Goal: Task Accomplishment & Management: Use online tool/utility

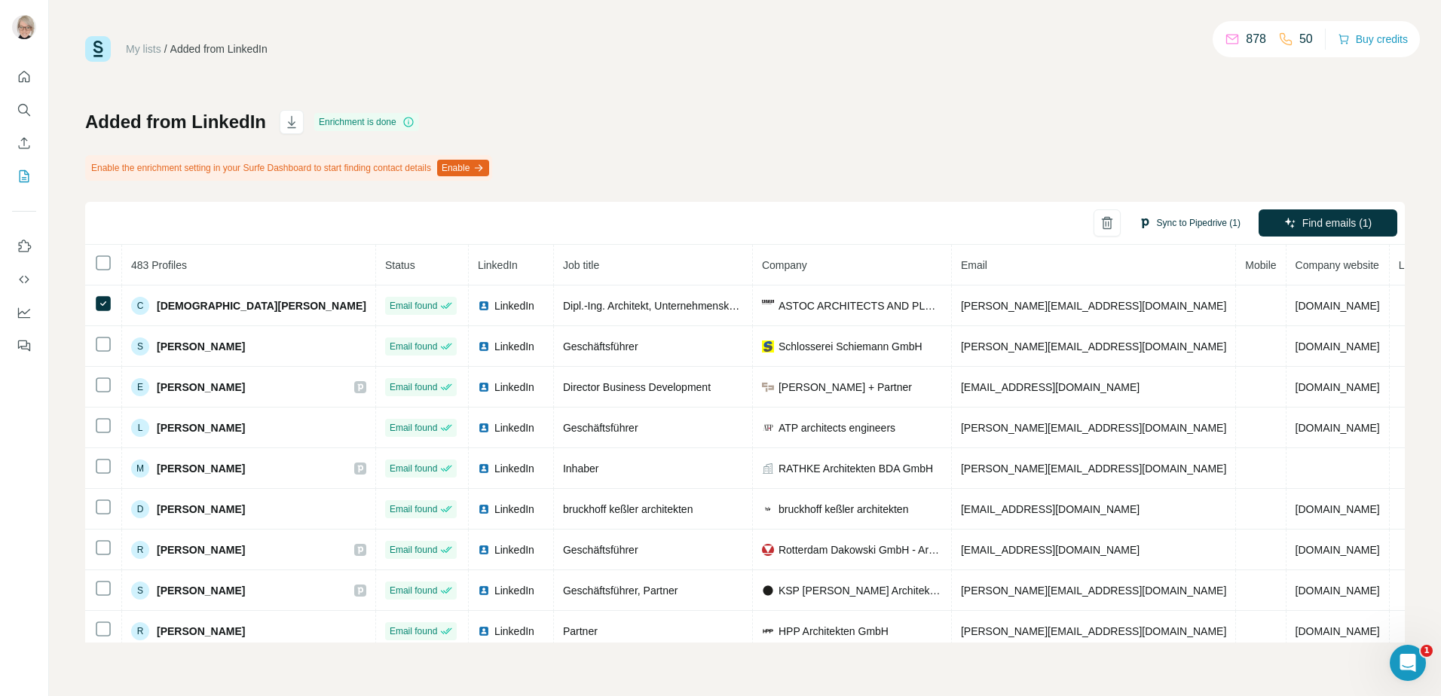
click at [1184, 218] on button "Sync to Pipedrive (1)" at bounding box center [1189, 223] width 123 height 23
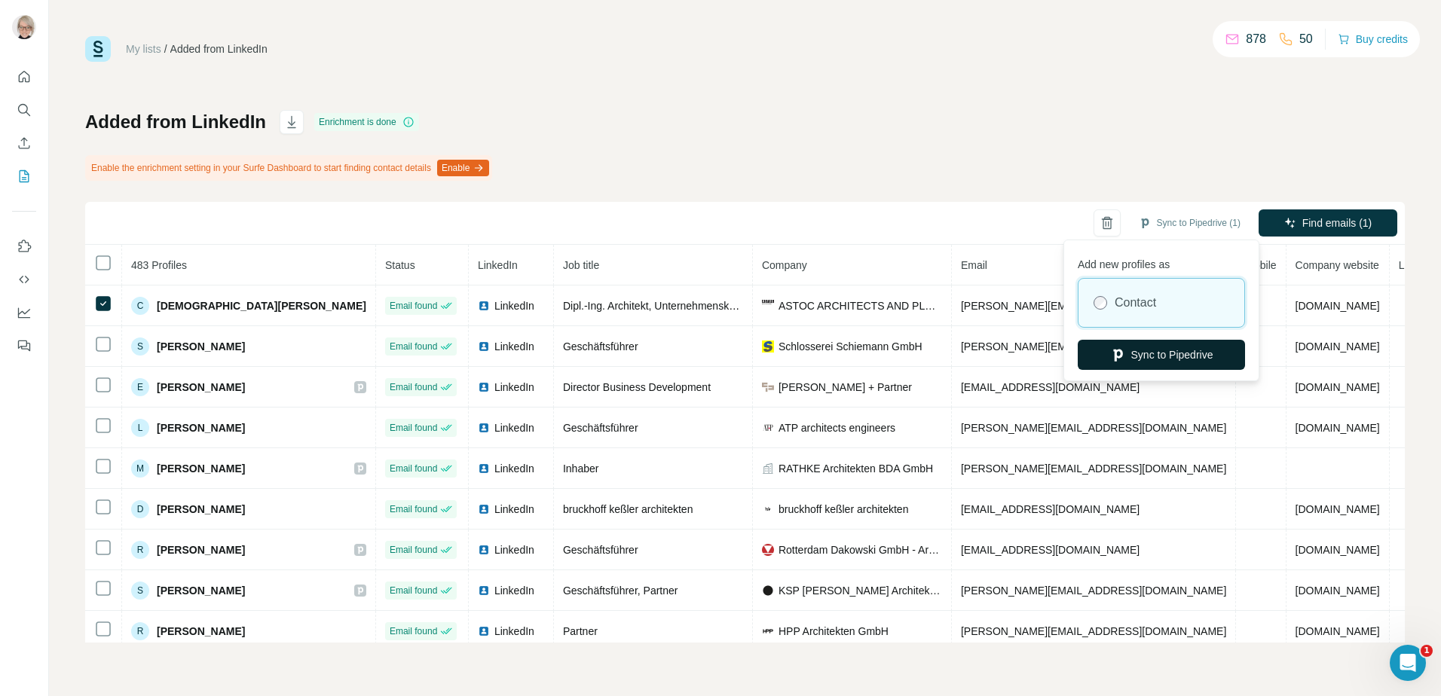
click at [1171, 356] on button "Sync to Pipedrive" at bounding box center [1160, 355] width 167 height 30
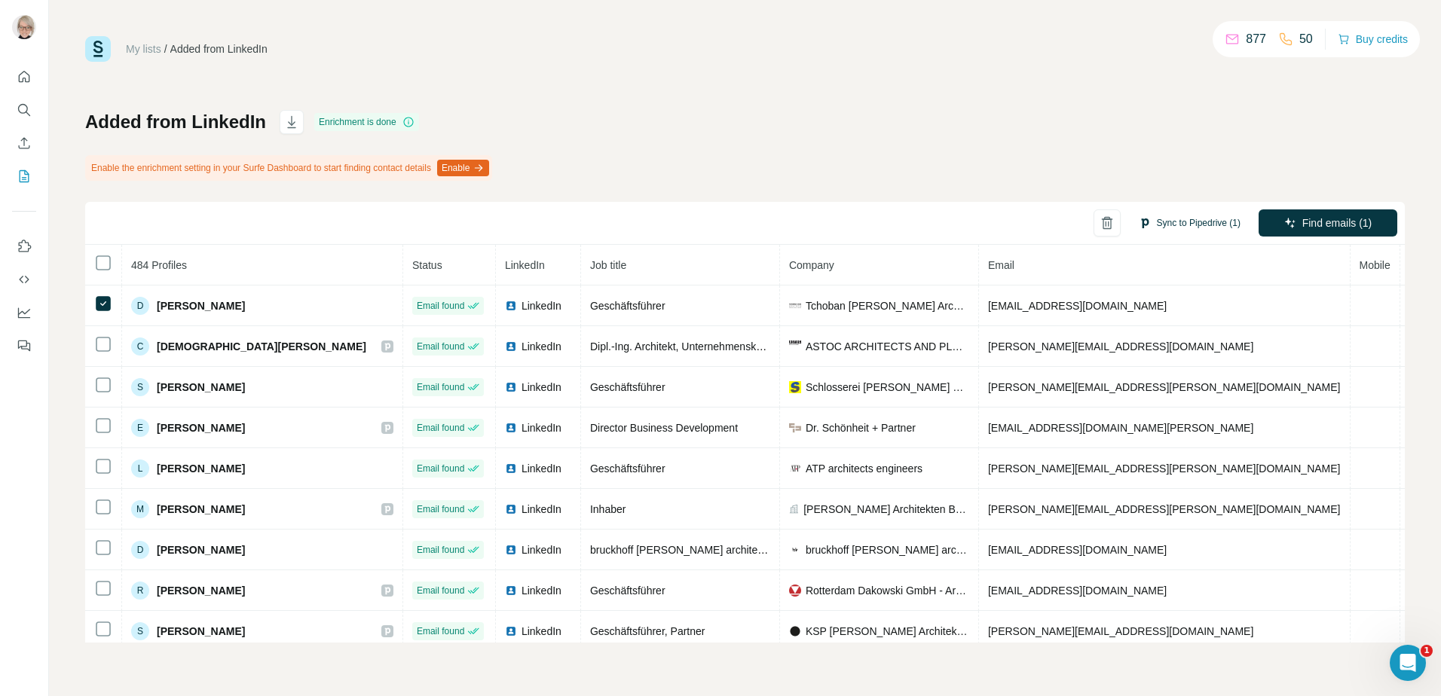
click at [1156, 218] on button "Sync to Pipedrive (1)" at bounding box center [1189, 223] width 123 height 23
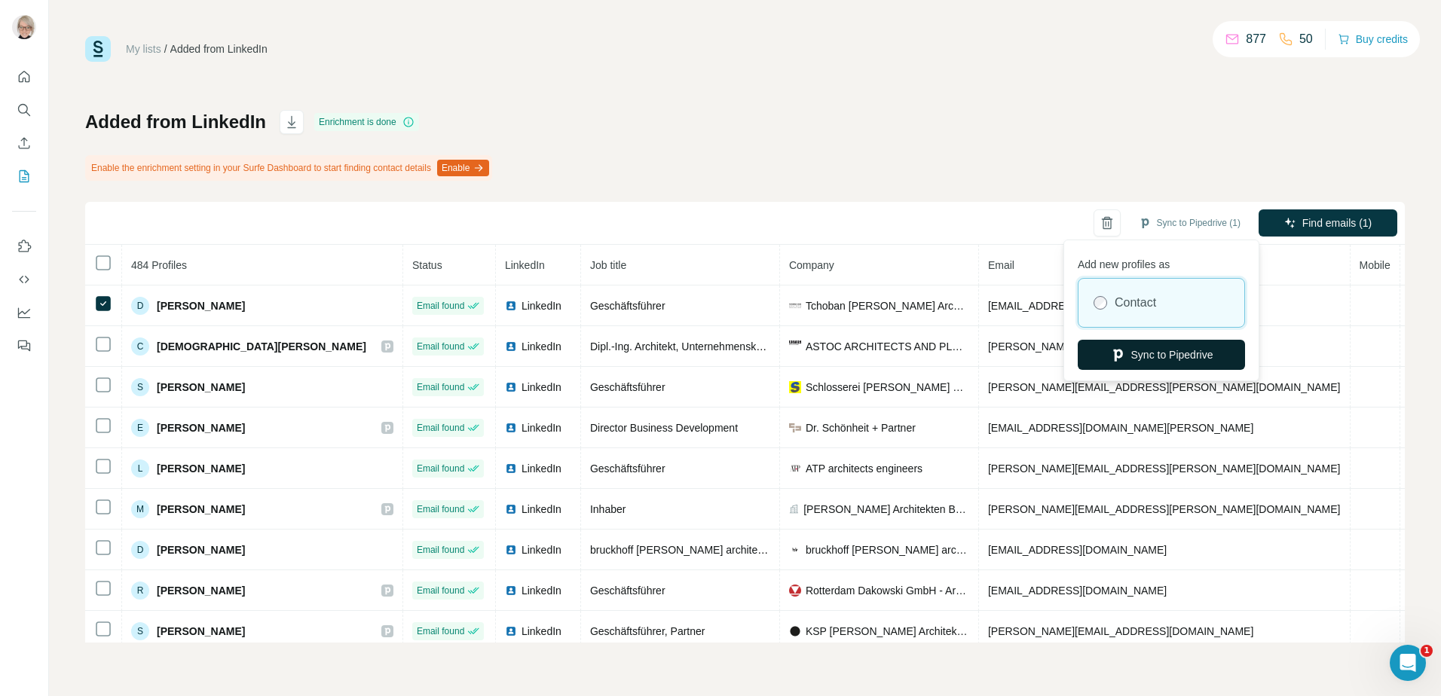
click at [1146, 359] on button "Sync to Pipedrive" at bounding box center [1160, 355] width 167 height 30
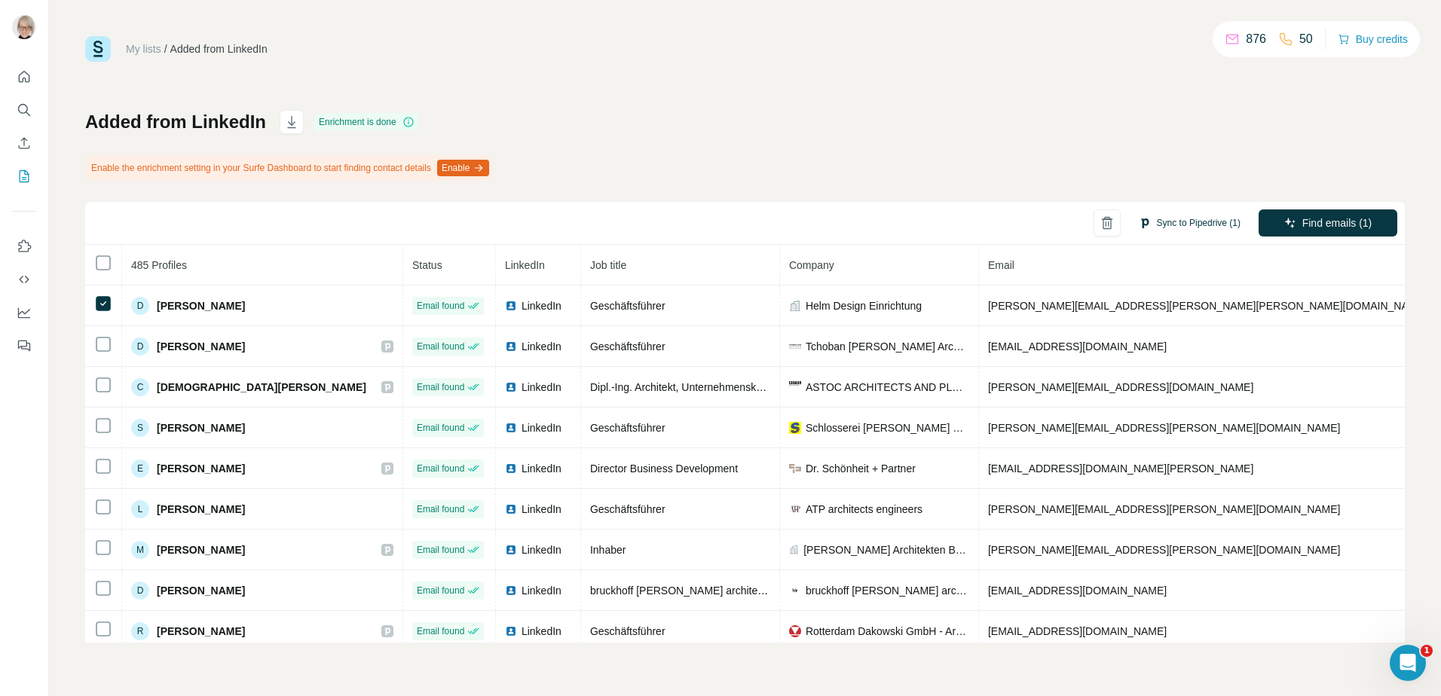
click at [1196, 220] on button "Sync to Pipedrive (1)" at bounding box center [1189, 223] width 123 height 23
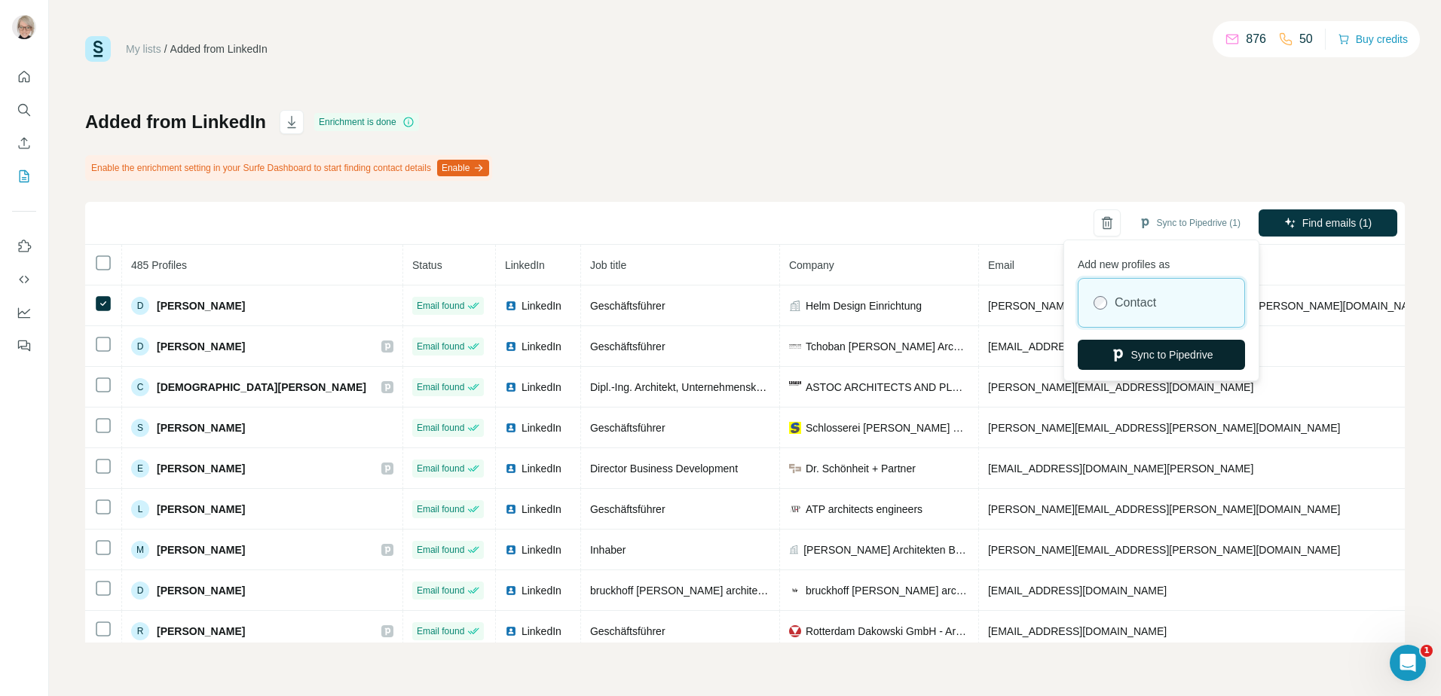
click at [1155, 357] on button "Sync to Pipedrive" at bounding box center [1160, 355] width 167 height 30
